Goal: Task Accomplishment & Management: Manage account settings

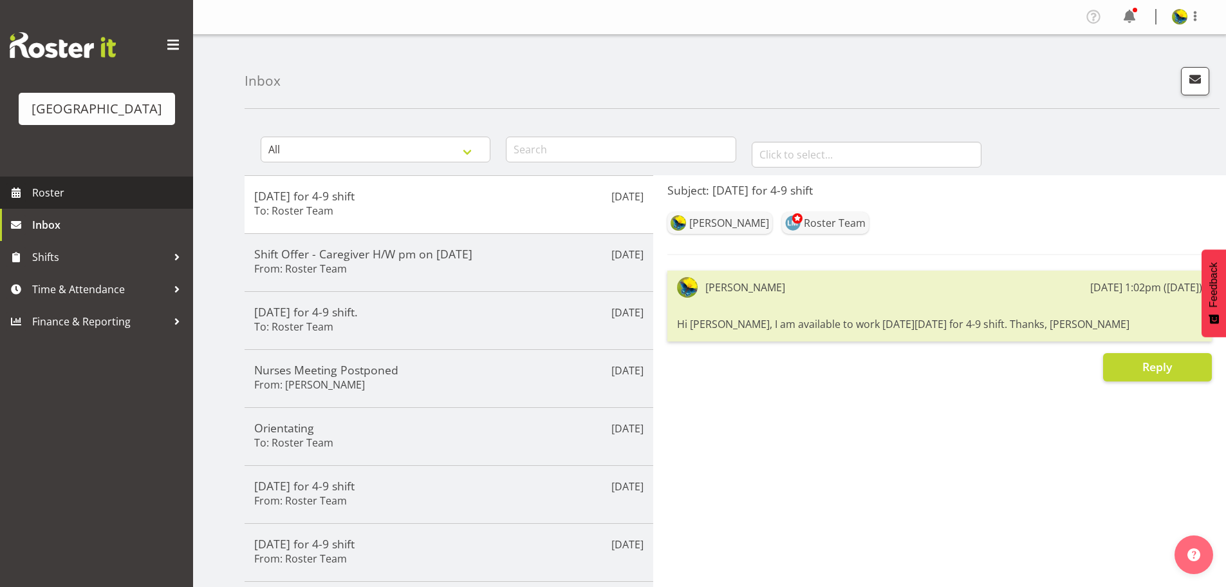
click at [62, 202] on span "Roster" at bounding box center [109, 192] width 155 height 19
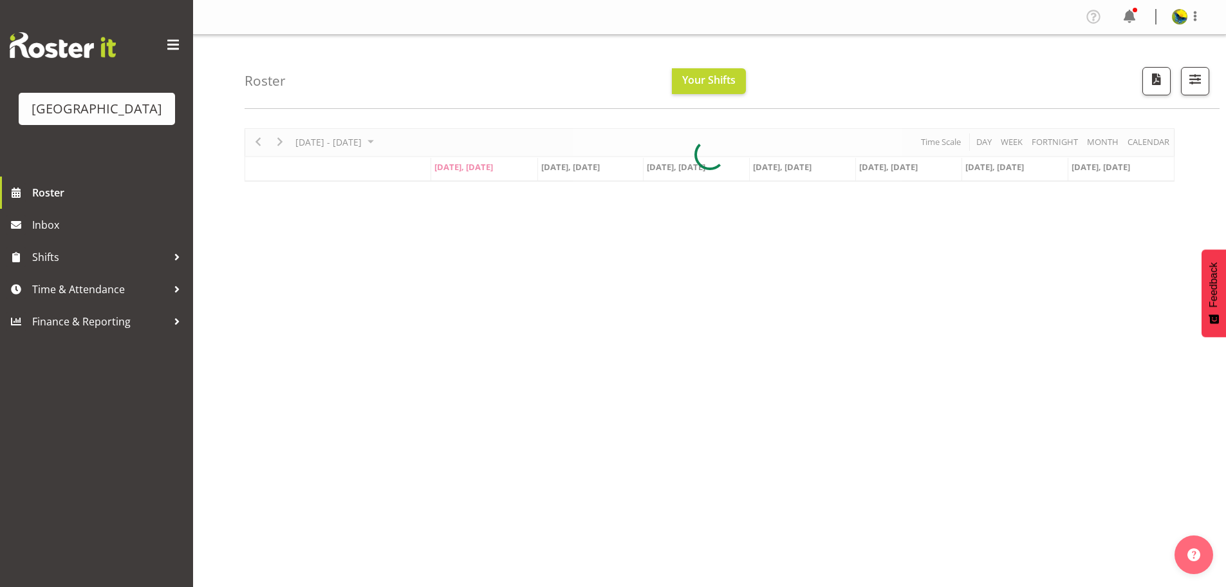
click at [1159, 148] on div at bounding box center [710, 154] width 930 height 53
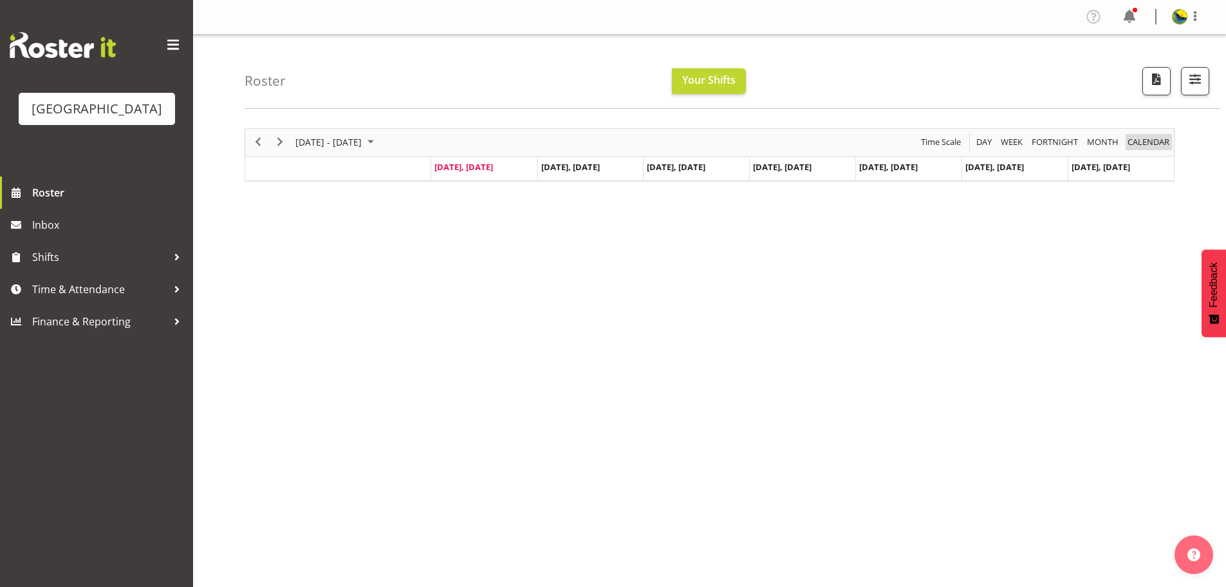
click at [1147, 150] on span "calendar" at bounding box center [1149, 142] width 44 height 16
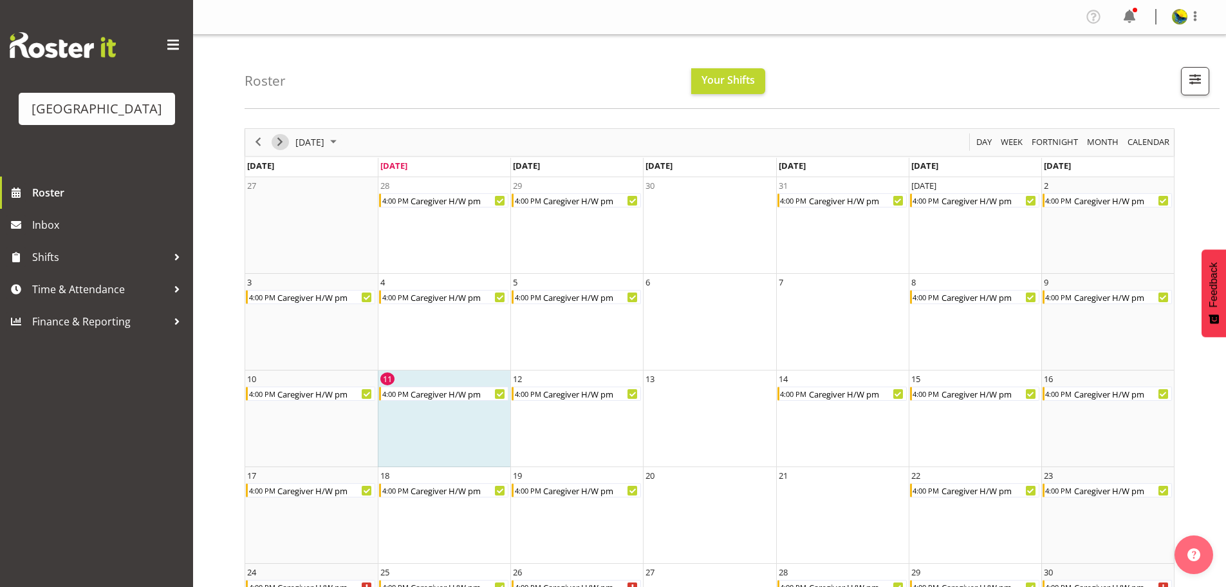
click at [277, 150] on span "Next" at bounding box center [279, 142] width 15 height 16
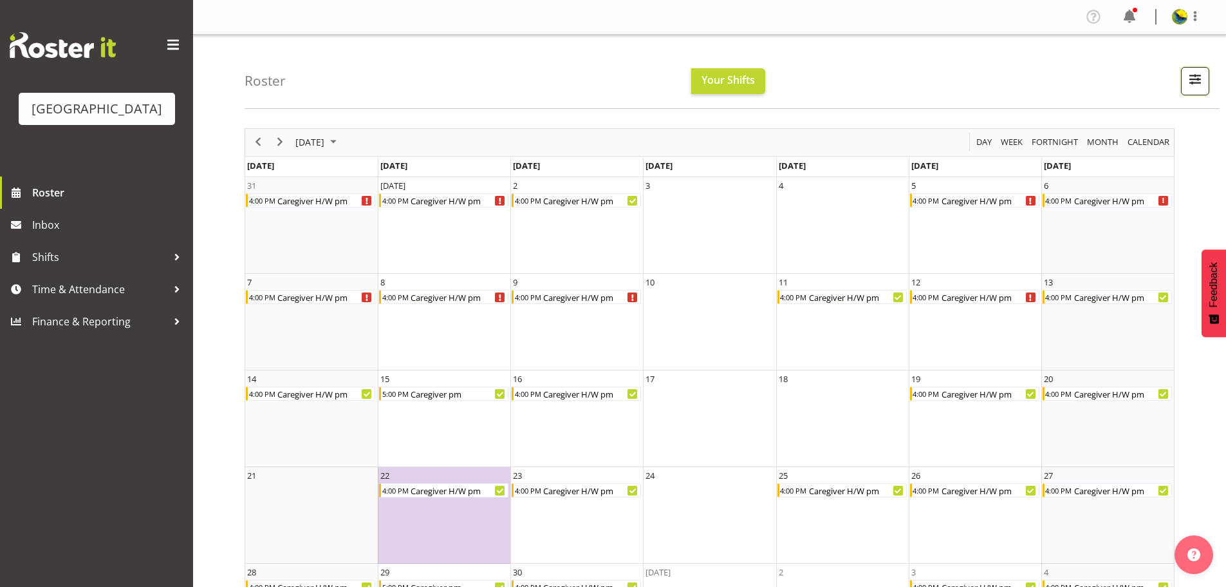
click at [1196, 87] on span "button" at bounding box center [1195, 79] width 17 height 17
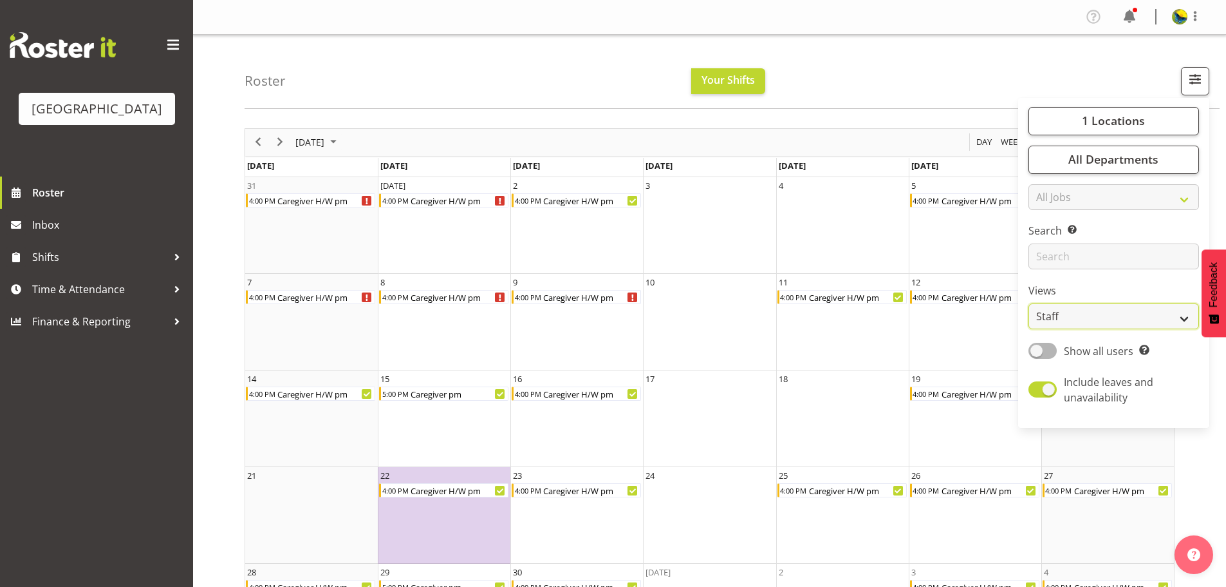
click at [1070, 329] on select "Staff Role Shift - Horizontal Shift - Vertical Staff - Location" at bounding box center [1114, 316] width 171 height 26
select select "shiftH"
click at [1029, 329] on select "Staff Role Shift - Horizontal Shift - Vertical Staff - Location" at bounding box center [1114, 316] width 171 height 26
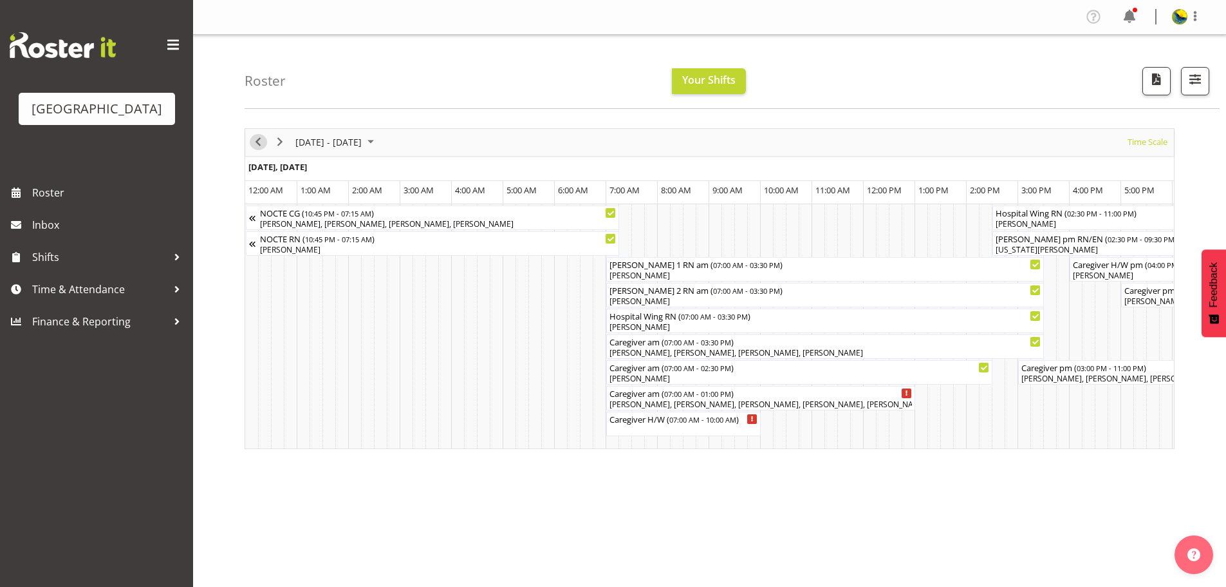
click at [256, 148] on span "Previous" at bounding box center [257, 142] width 15 height 16
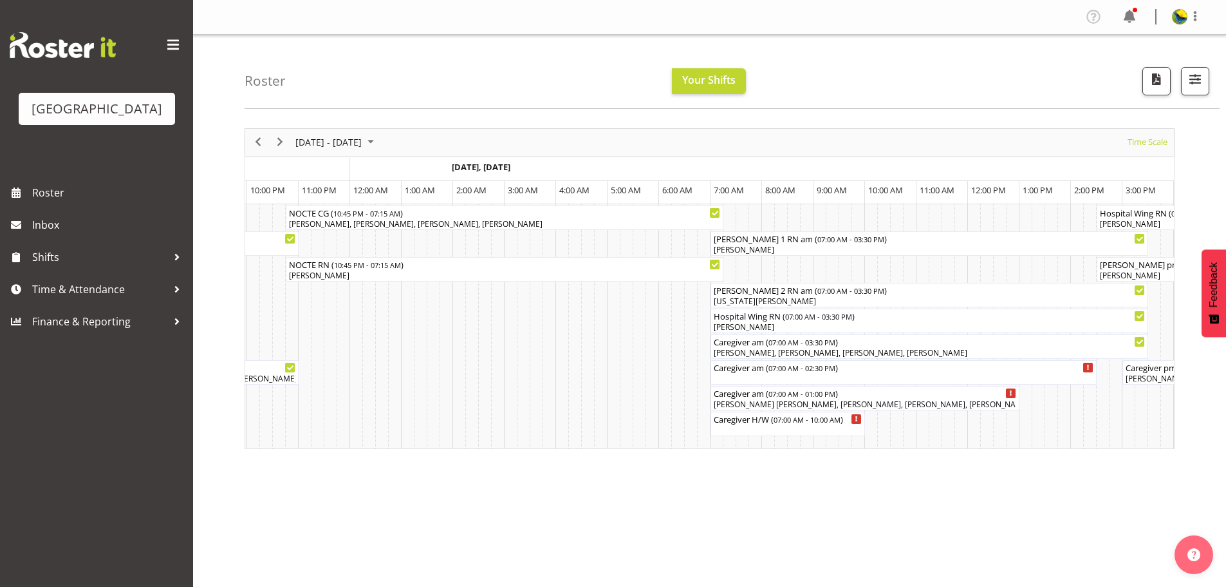
scroll to position [0, 7724]
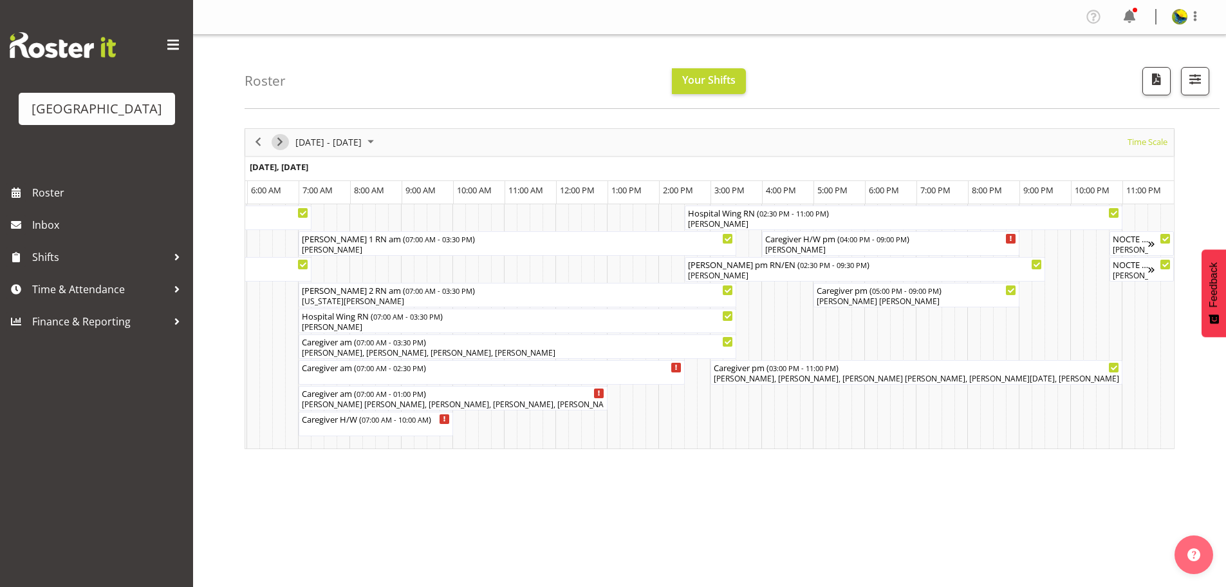
click at [281, 150] on span "Next" at bounding box center [279, 142] width 15 height 16
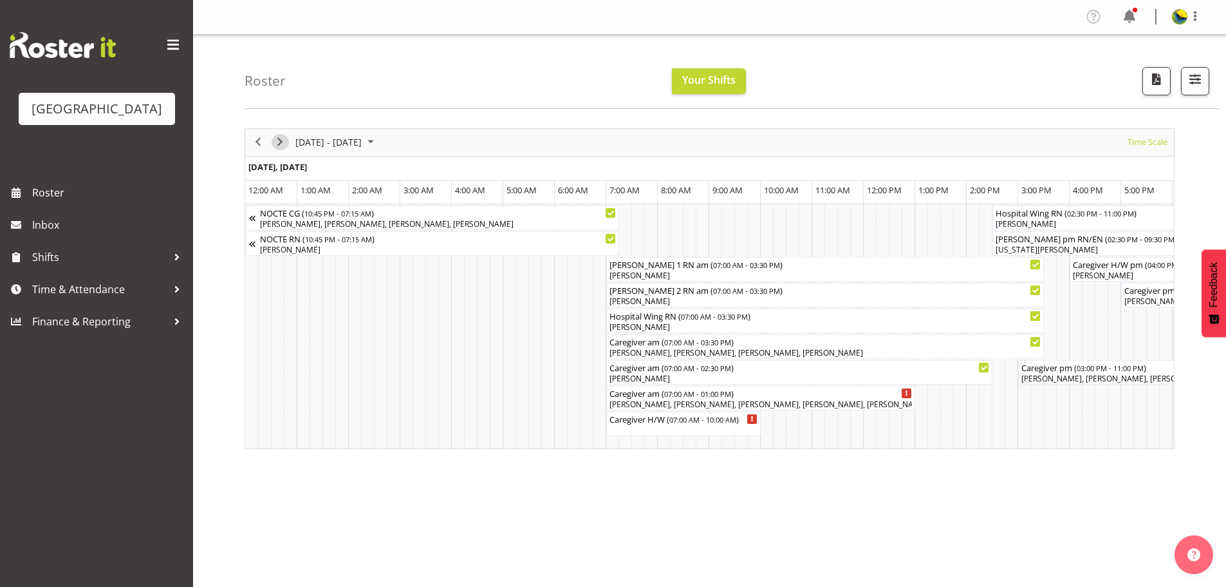
click at [281, 150] on span "Next" at bounding box center [279, 142] width 15 height 16
